Goal: Task Accomplishment & Management: Complete application form

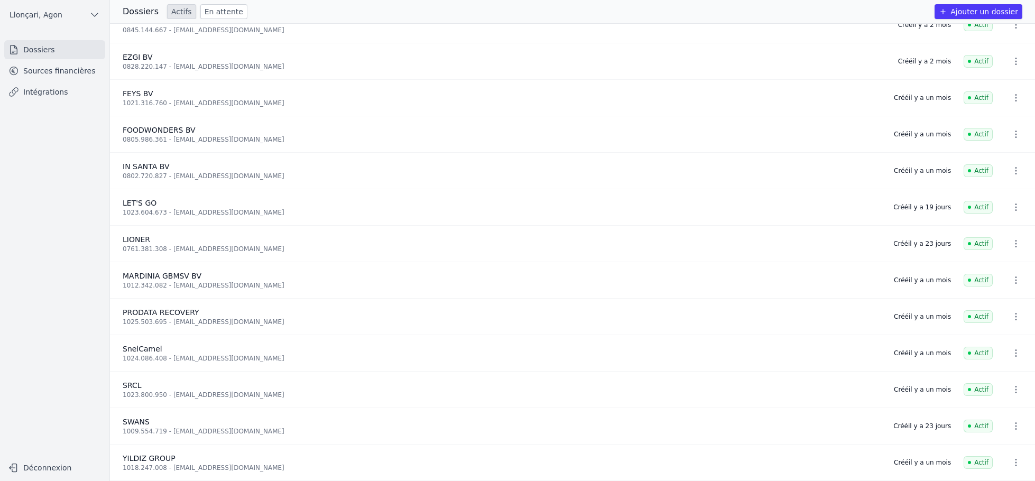
click at [33, 49] on link "Dossiers" at bounding box center [54, 49] width 101 height 19
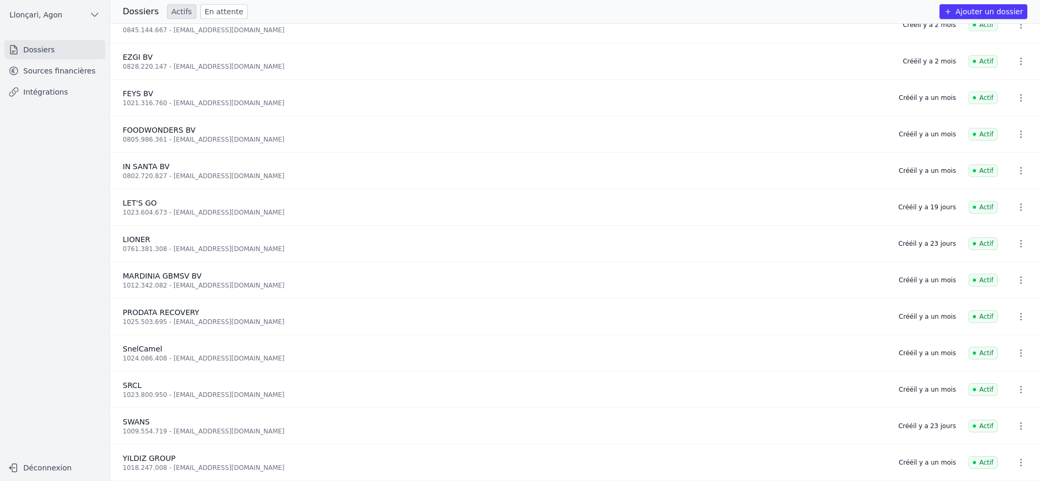
click at [993, 15] on button "Ajouter un dossier" at bounding box center [983, 11] width 88 height 15
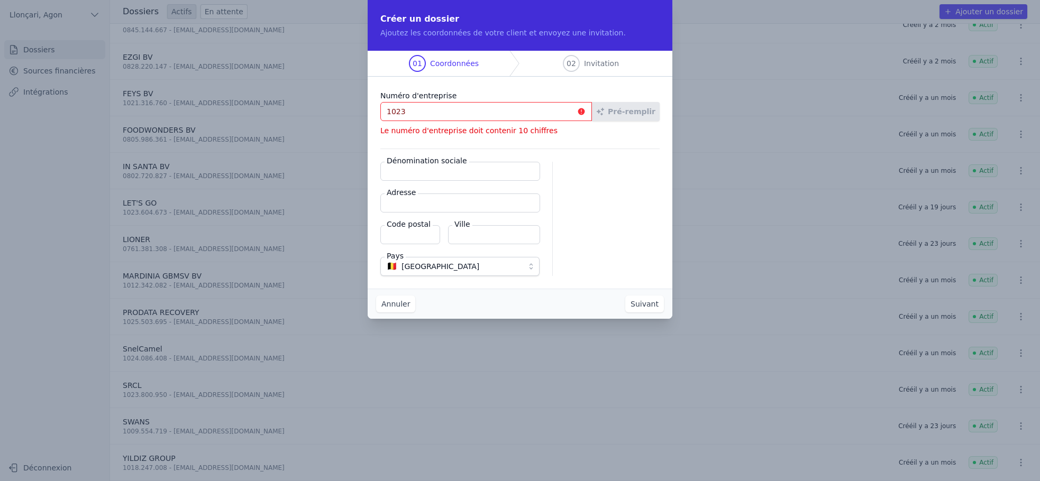
click at [435, 119] on input "1023" at bounding box center [486, 111] width 212 height 19
drag, startPoint x: 422, startPoint y: 117, endPoint x: 152, endPoint y: 101, distance: 270.2
click at [152, 101] on div "Créer un dossier Ajoutez les coordonnées de votre client et envoyez une invitat…" at bounding box center [520, 240] width 1040 height 481
paste input ".604.673"
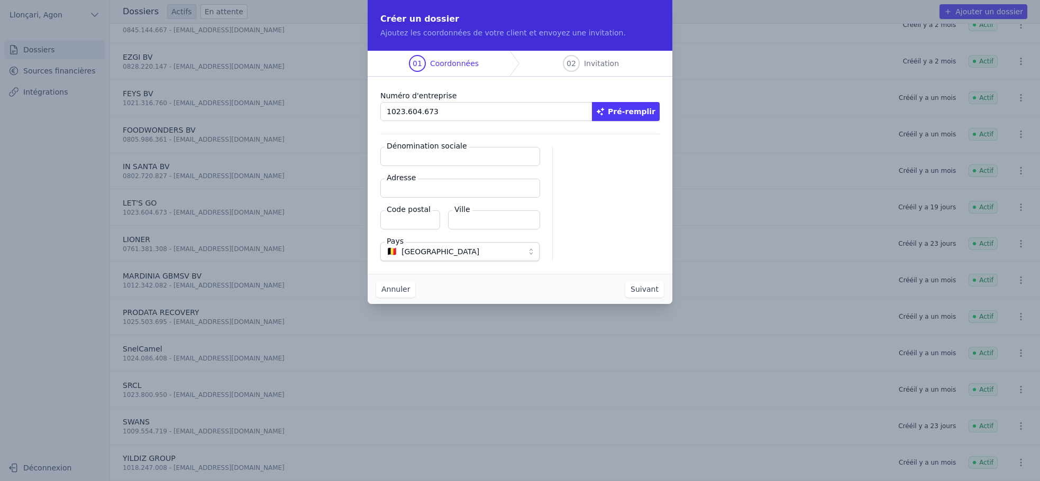
type input "1023.604.673"
click at [442, 164] on input "Dénomination sociale" at bounding box center [460, 156] width 160 height 19
click at [432, 162] on input "Dénomination sociale" at bounding box center [460, 156] width 160 height 19
paste input "LET'S GO"
type input "LET'S GO"
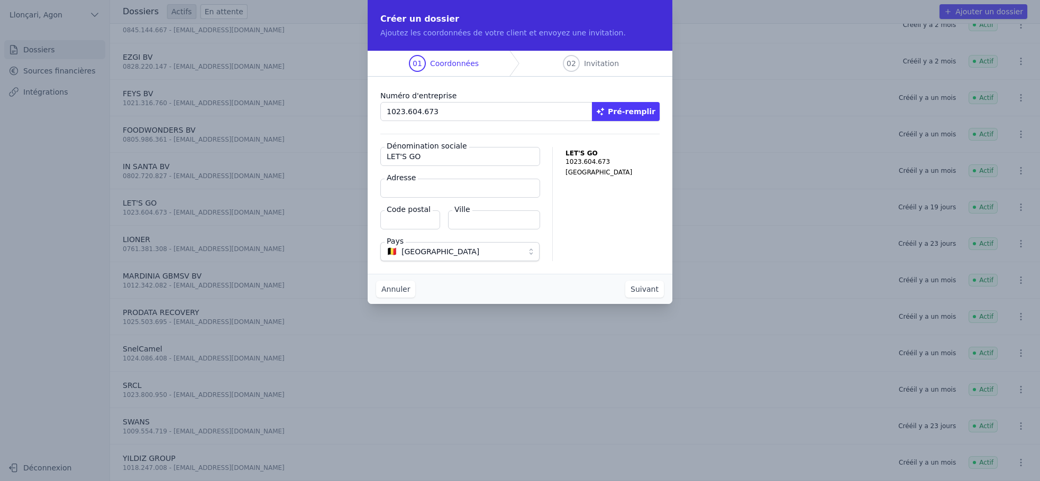
click at [419, 188] on input "Adresse" at bounding box center [460, 188] width 160 height 19
paste input "Mechelsesteenweg 235"
type input "Mechelsesteenweg 235"
click at [397, 223] on input "Code postal" at bounding box center [410, 219] width 60 height 19
type input "1800"
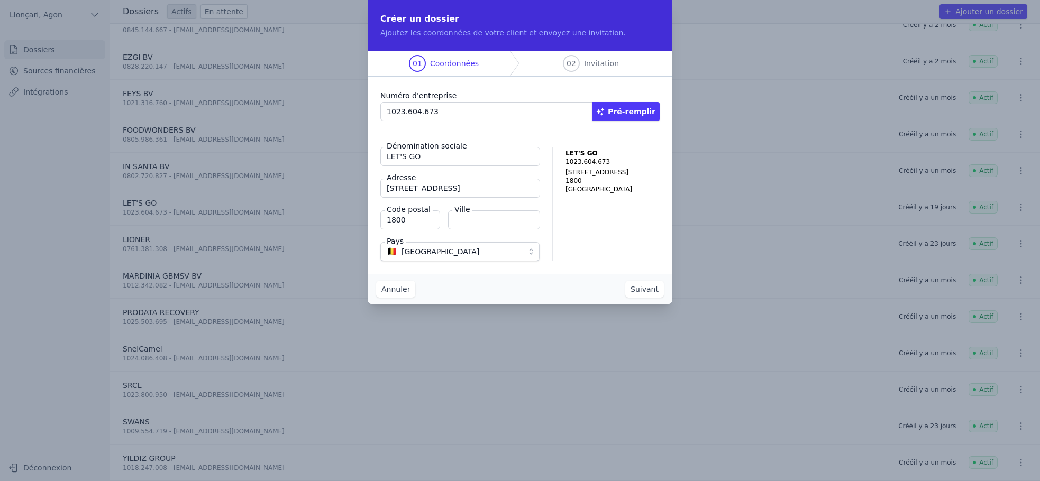
click at [461, 224] on input "Ville" at bounding box center [494, 219] width 92 height 19
type input "Vilvoorde"
click at [507, 289] on div "Annuler Suivant" at bounding box center [520, 289] width 305 height 30
click at [653, 294] on button "Suivant" at bounding box center [644, 289] width 39 height 17
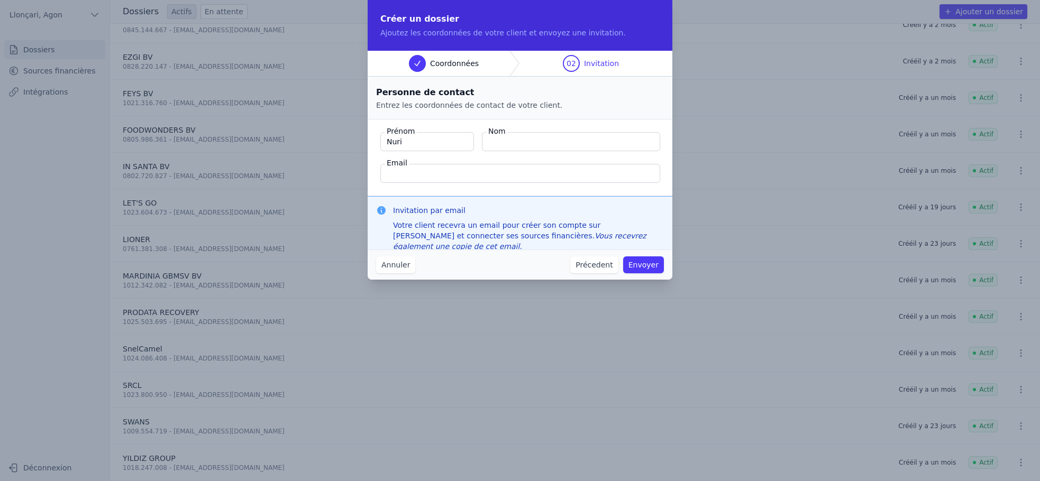
type input "Nuri"
click at [520, 138] on input "Nom" at bounding box center [571, 141] width 178 height 19
type input "Yilmaz"
click at [484, 173] on input "Email" at bounding box center [520, 173] width 280 height 19
type input "nuriyilmaz911@gmail.com"
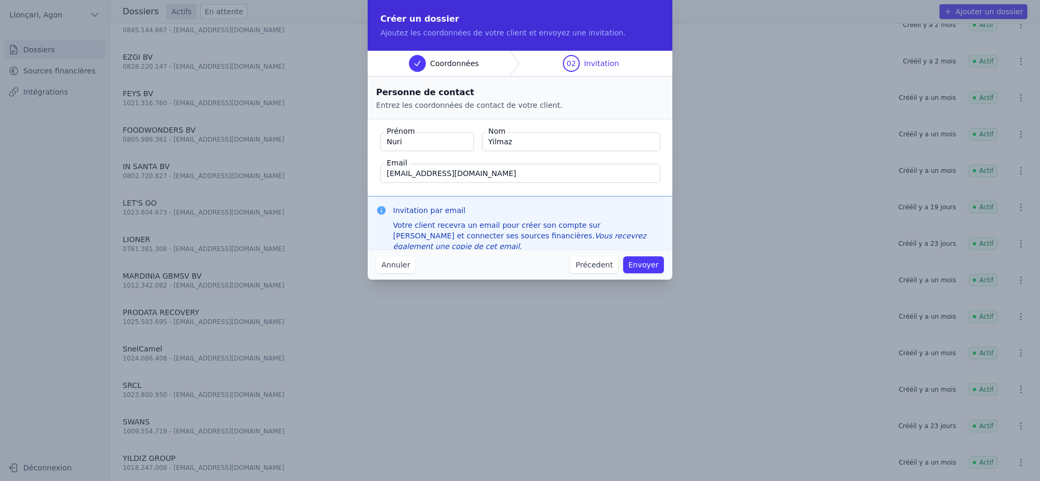
click at [647, 261] on button "Envoyer" at bounding box center [643, 264] width 41 height 17
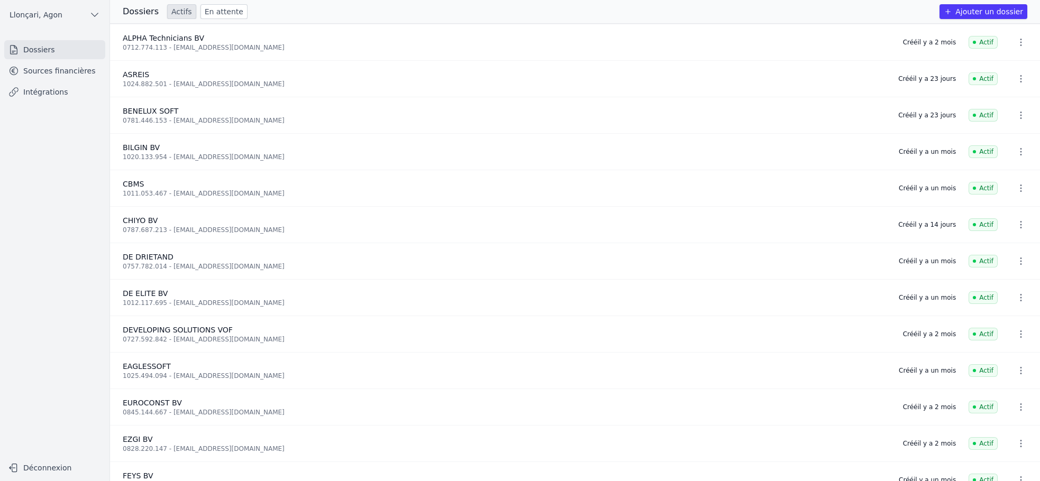
click at [32, 68] on link "Sources financières" at bounding box center [54, 70] width 101 height 19
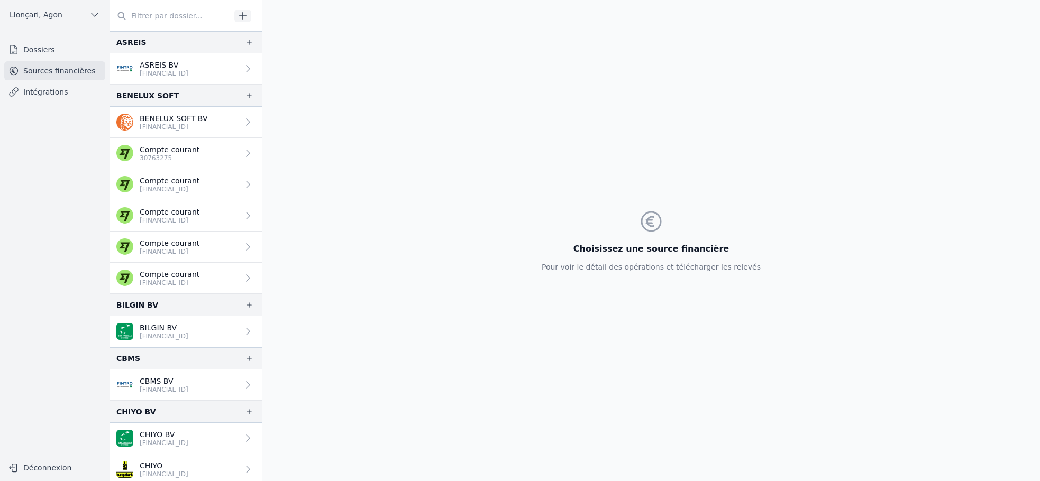
click at [66, 71] on link "Sources financières" at bounding box center [54, 70] width 101 height 19
click at [32, 51] on link "Dossiers" at bounding box center [54, 49] width 101 height 19
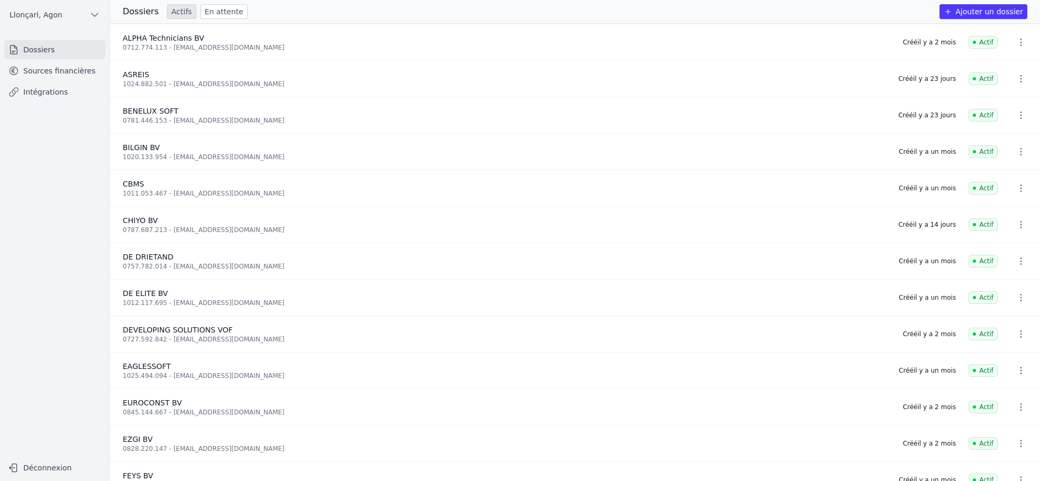
click at [31, 69] on link "Sources financières" at bounding box center [54, 70] width 101 height 19
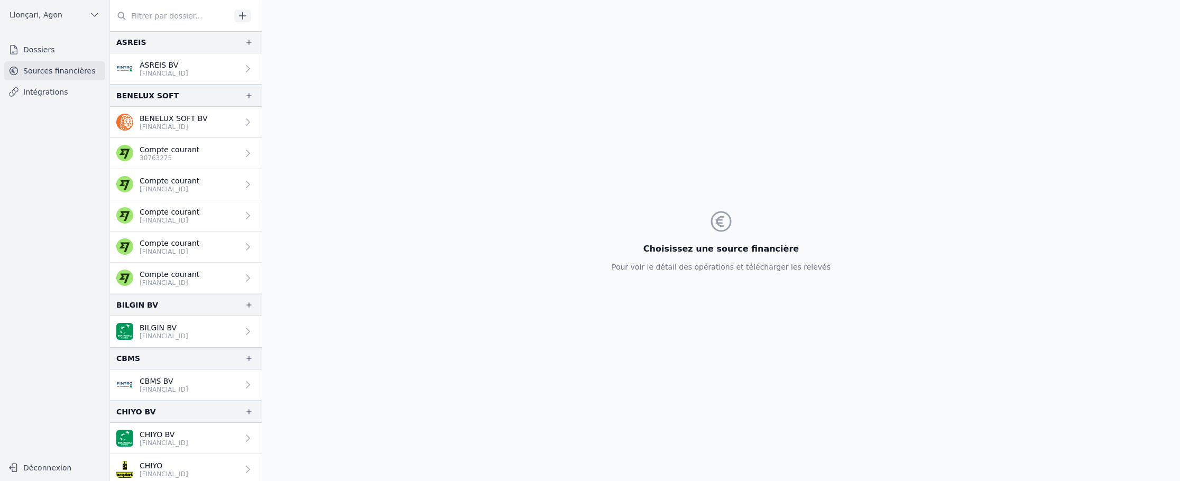
click at [69, 71] on link "Sources financières" at bounding box center [54, 70] width 101 height 19
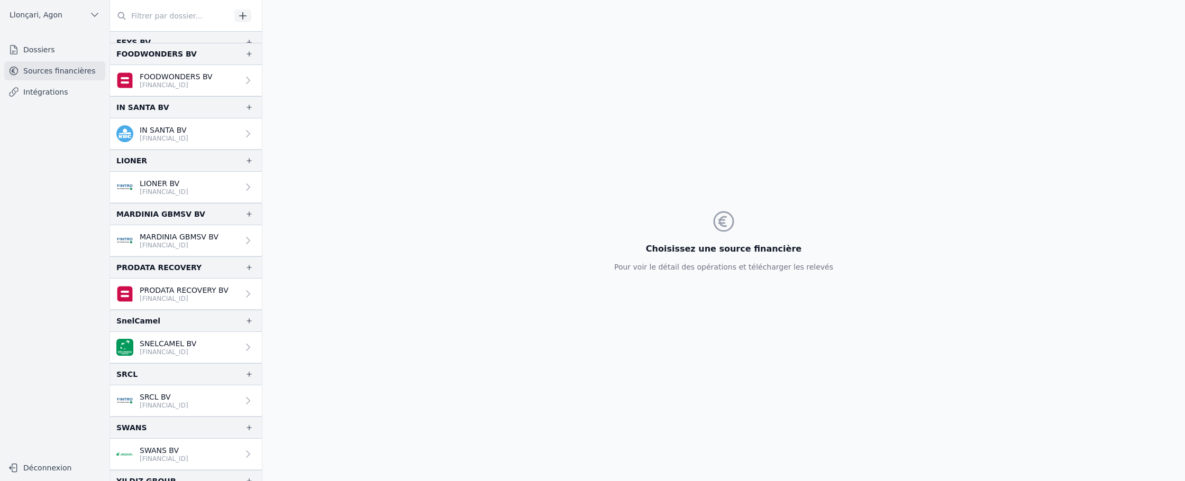
scroll to position [730, 0]
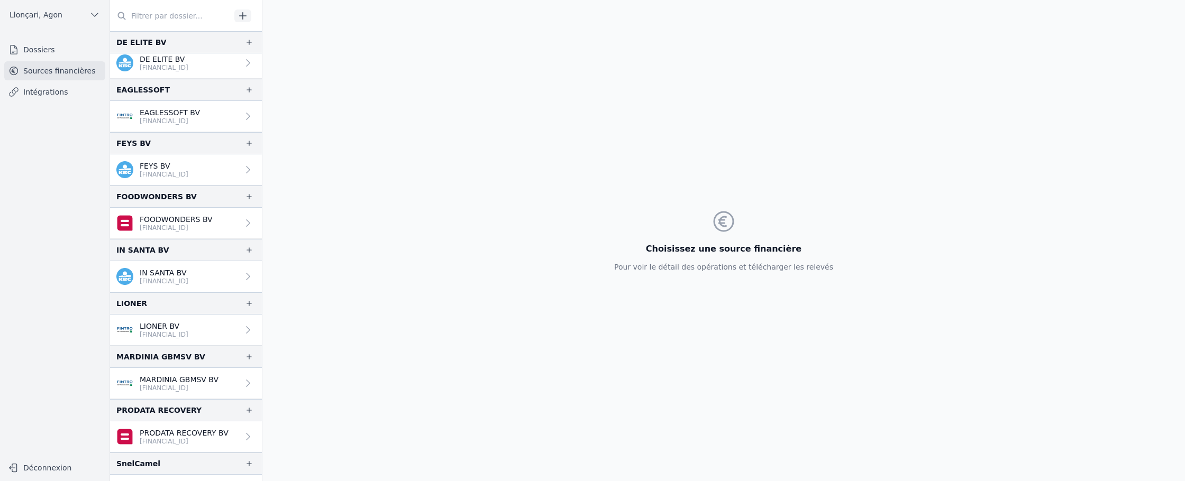
scroll to position [360, 0]
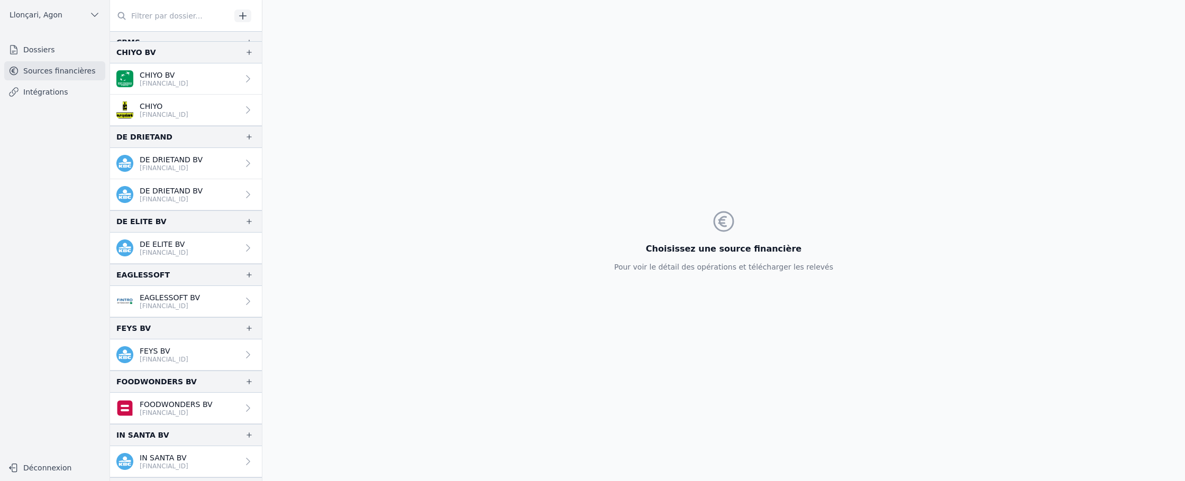
click at [46, 69] on link "Sources financières" at bounding box center [54, 70] width 101 height 19
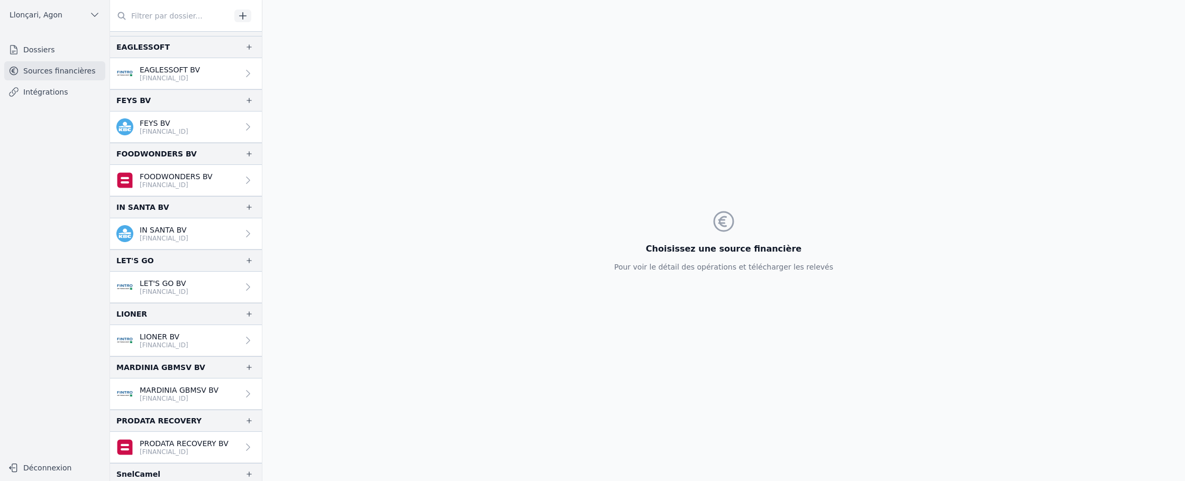
scroll to position [582, 0]
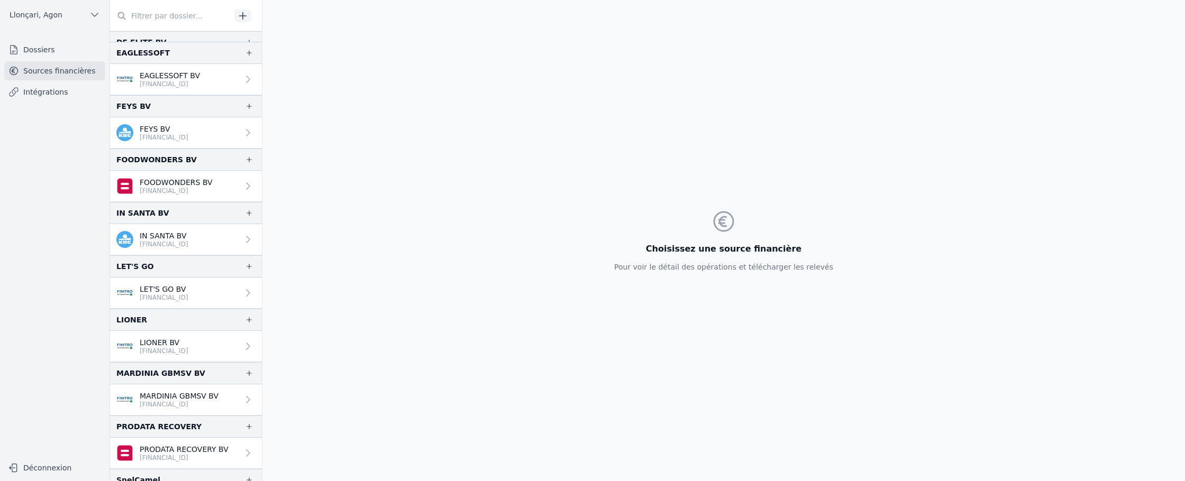
click at [188, 292] on p "LET'S GO BV" at bounding box center [164, 289] width 49 height 11
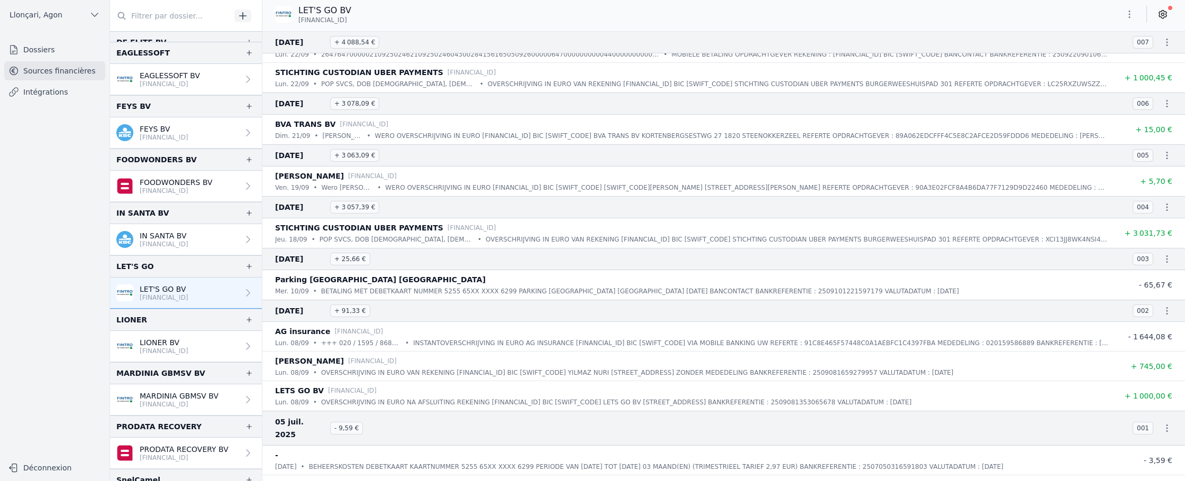
scroll to position [276, 0]
